Goal: Complete application form

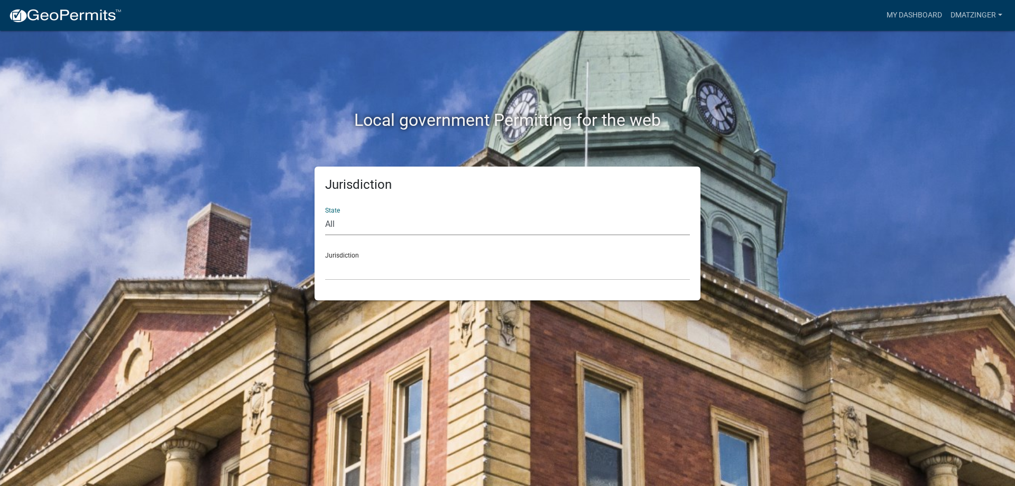
click at [325, 214] on select "All [US_STATE] [US_STATE] [US_STATE] [US_STATE] [US_STATE] [US_STATE] [US_STATE…" at bounding box center [507, 225] width 365 height 22
select select "[US_STATE]"
click option "[US_STATE]" at bounding box center [0, 0] width 0 height 0
click at [450, 255] on div "Jurisdiction [GEOGRAPHIC_DATA], [US_STATE] [GEOGRAPHIC_DATA], [US_STATE] [GEOGR…" at bounding box center [507, 262] width 365 height 36
click at [325, 258] on select "[GEOGRAPHIC_DATA], [US_STATE] [GEOGRAPHIC_DATA], [US_STATE] [GEOGRAPHIC_DATA], …" at bounding box center [507, 269] width 365 height 22
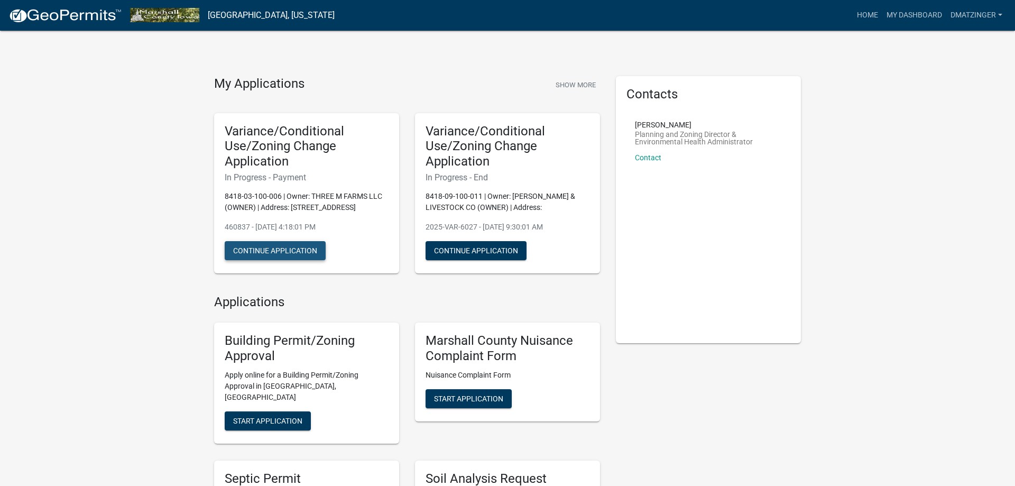
click at [293, 241] on button "Continue Application" at bounding box center [275, 250] width 101 height 19
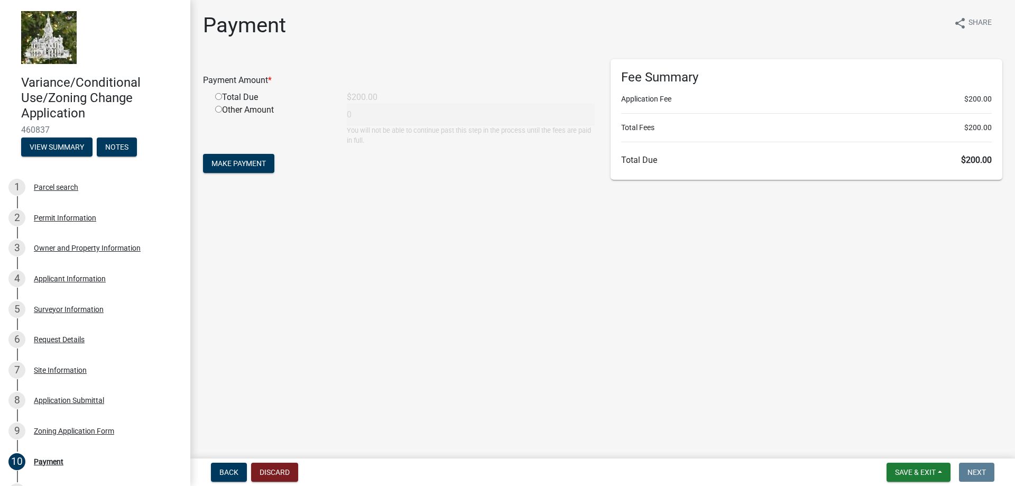
click at [216, 94] on input "radio" at bounding box center [218, 96] width 7 height 7
radio input "true"
type input "200"
click at [241, 167] on span "Make Payment" at bounding box center [238, 163] width 54 height 8
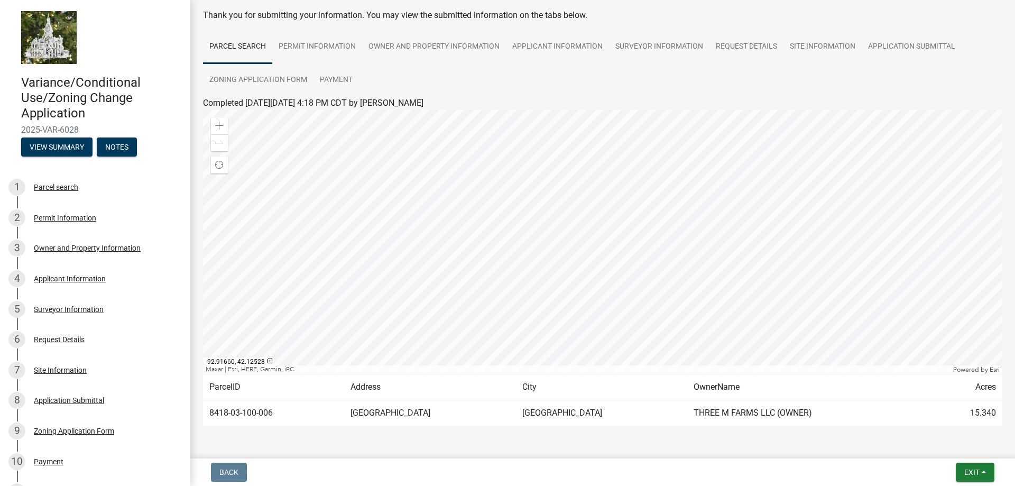
scroll to position [84, 0]
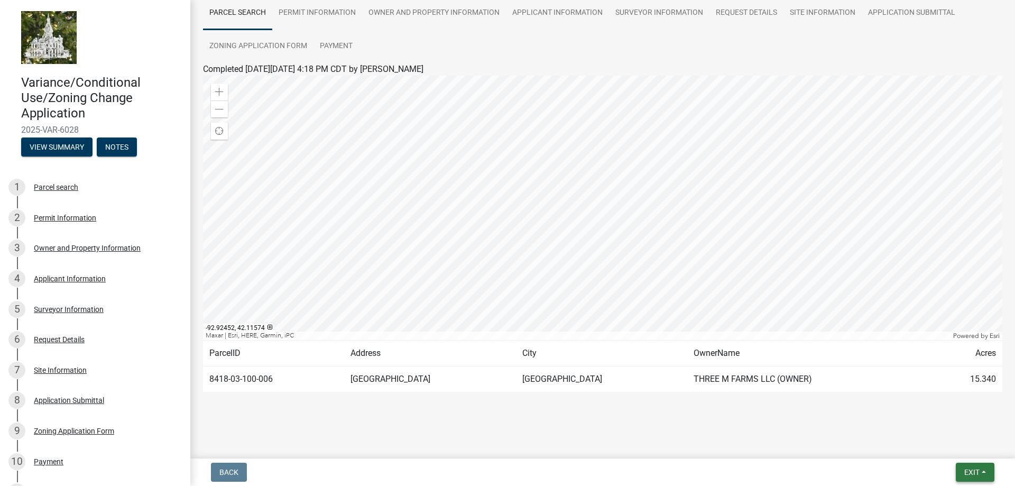
click at [967, 468] on span "Exit" at bounding box center [971, 472] width 15 height 8
click at [947, 447] on button "Save & Exit" at bounding box center [952, 444] width 85 height 25
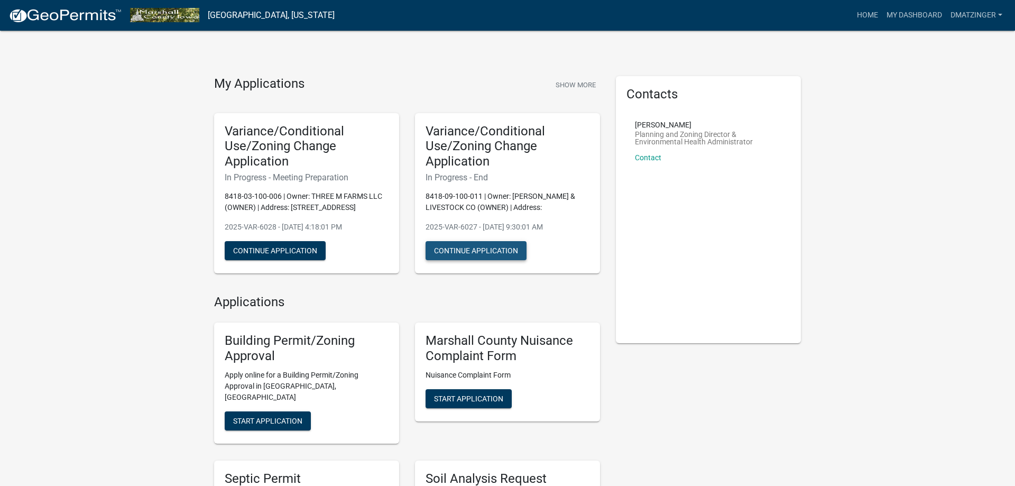
click at [501, 241] on button "Continue Application" at bounding box center [476, 250] width 101 height 19
